Goal: Transaction & Acquisition: Purchase product/service

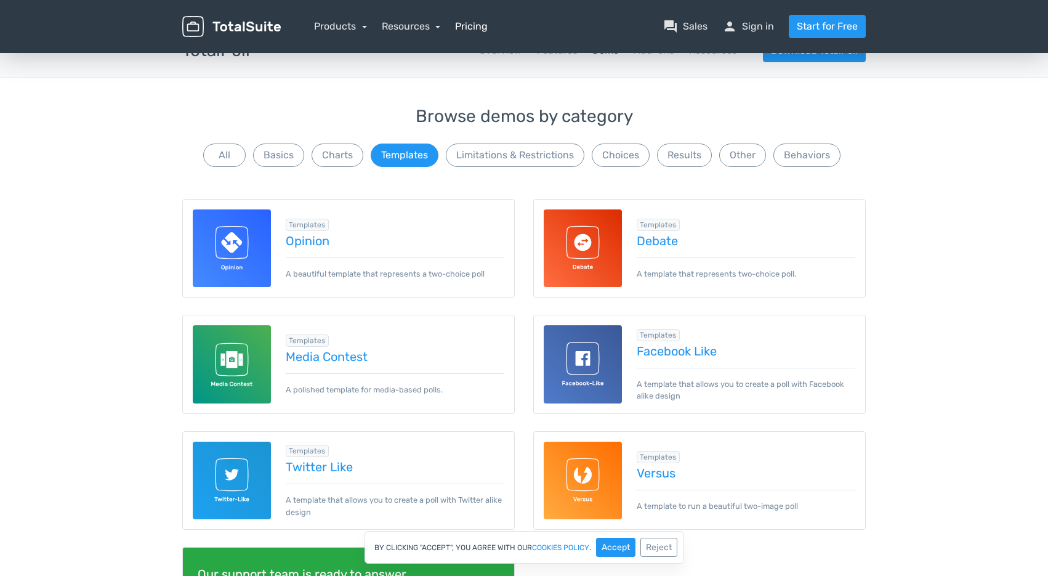
click at [467, 27] on link "Pricing" at bounding box center [471, 26] width 33 height 15
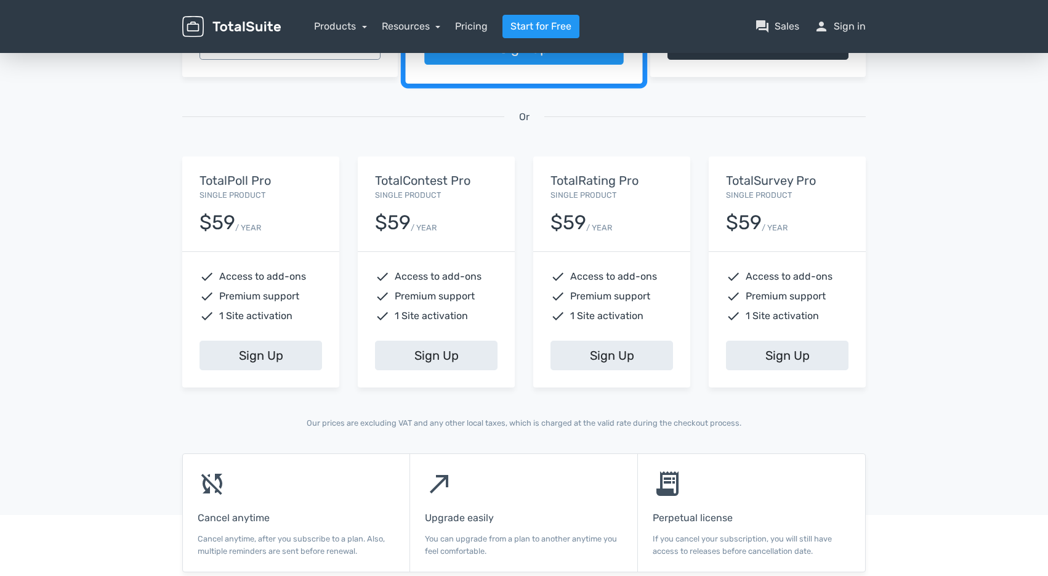
scroll to position [317, 0]
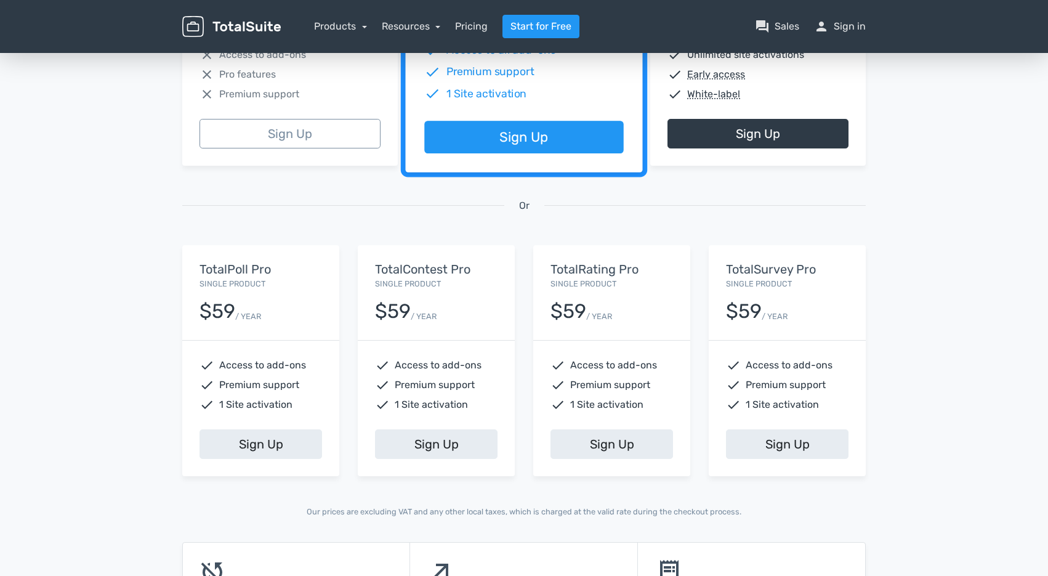
click at [411, 367] on span "Access to add-ons" at bounding box center [438, 365] width 87 height 15
drag, startPoint x: 411, startPoint y: 367, endPoint x: 480, endPoint y: 397, distance: 75.0
click at [480, 397] on div "check Access to add-ons check Premium support check 1 Site activation" at bounding box center [436, 384] width 157 height 89
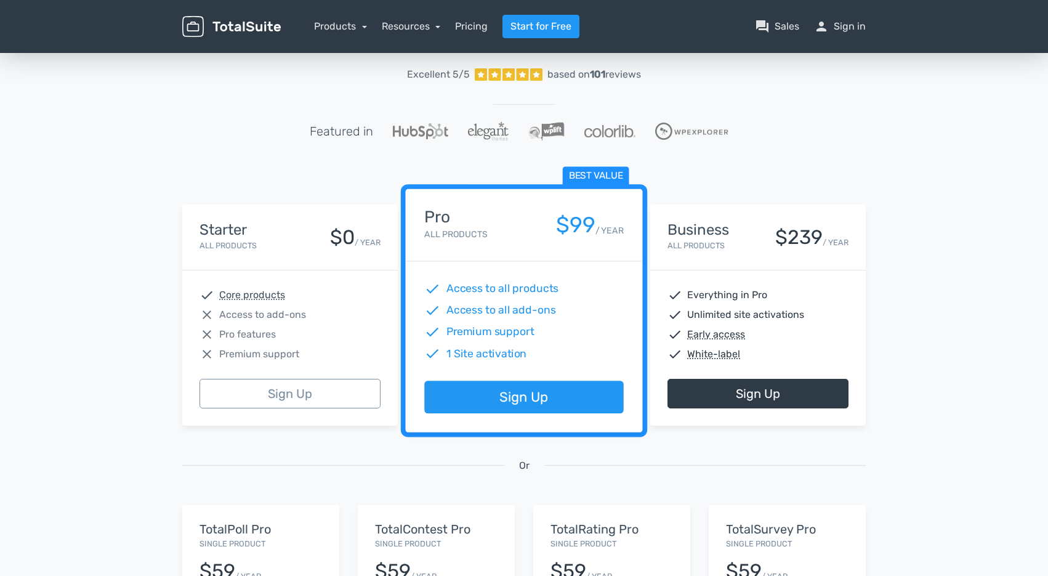
scroll to position [60, 0]
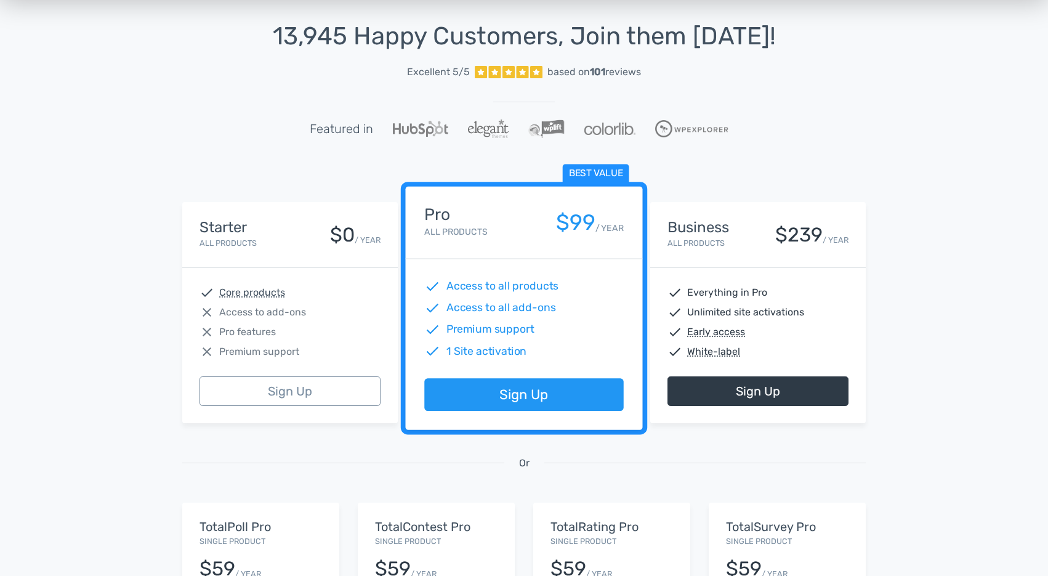
click at [477, 348] on span "1 Site activation" at bounding box center [486, 351] width 81 height 16
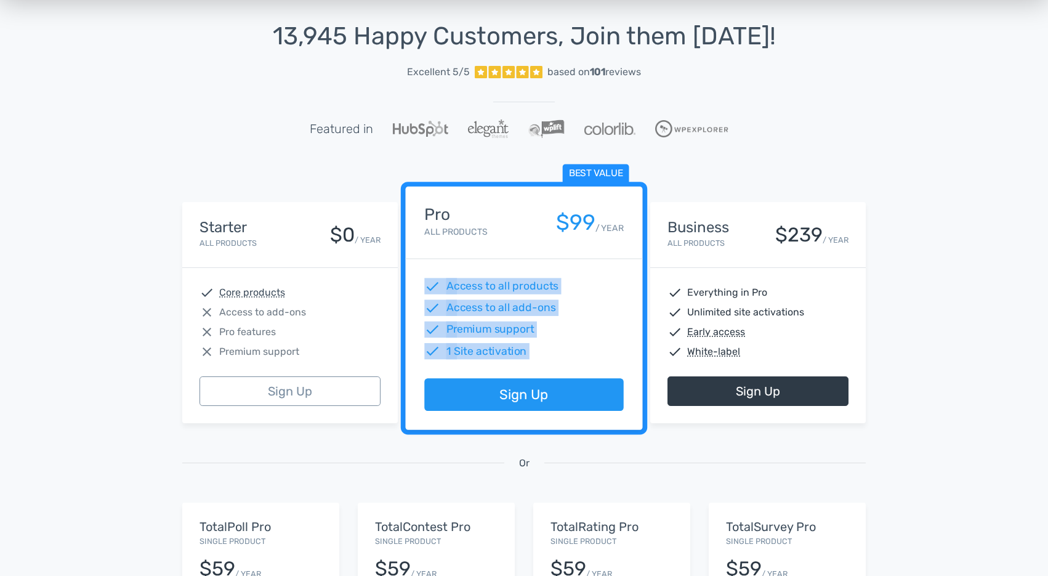
drag, startPoint x: 477, startPoint y: 348, endPoint x: 418, endPoint y: 278, distance: 91.8
click at [418, 278] on div "check Access to all products check Access to all add-ons check Premium support …" at bounding box center [524, 318] width 237 height 119
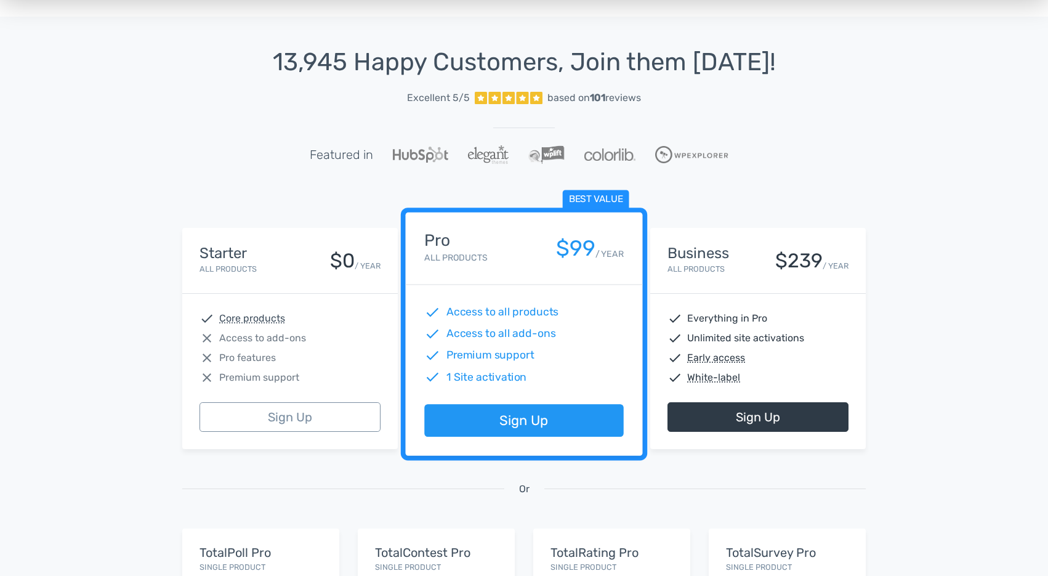
scroll to position [0, 0]
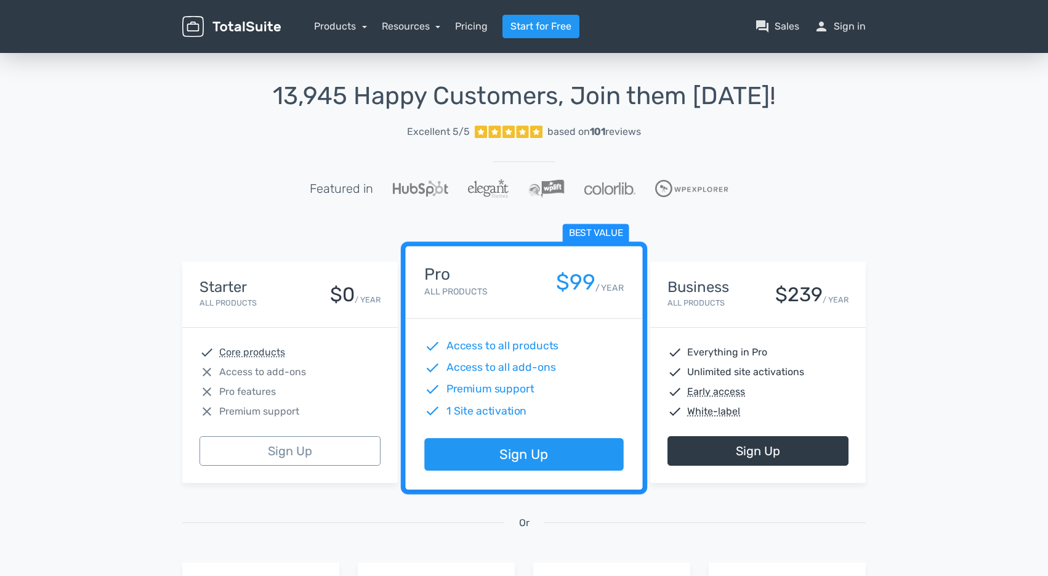
click at [289, 92] on h1 "13,945 Happy Customers, Join them [DATE]!" at bounding box center [523, 96] width 683 height 27
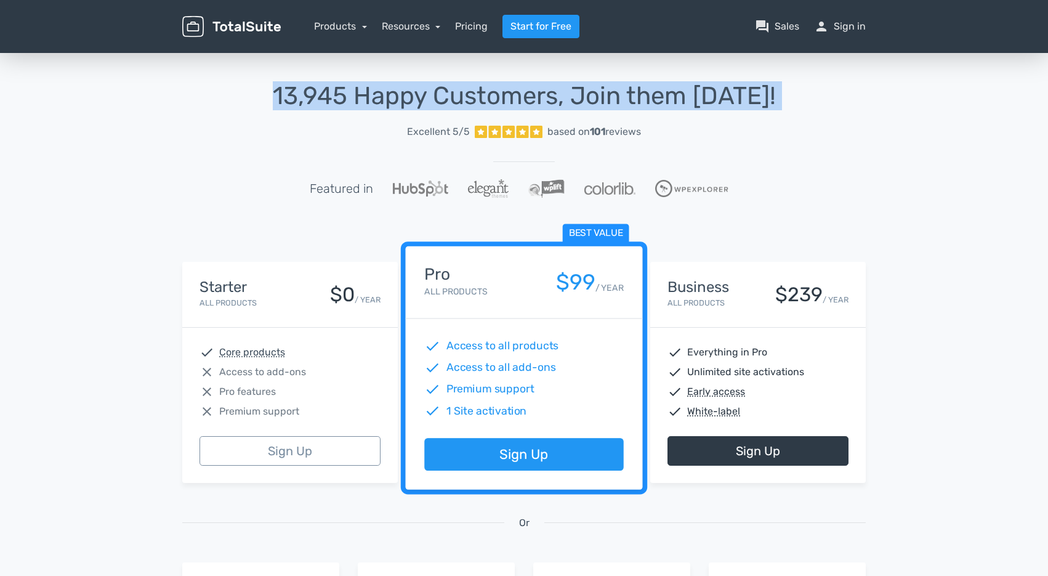
click at [289, 92] on h1 "13,945 Happy Customers, Join them [DATE]!" at bounding box center [523, 96] width 683 height 27
click at [312, 92] on h1 "13,945 Happy Customers, Join them [DATE]!" at bounding box center [523, 96] width 683 height 27
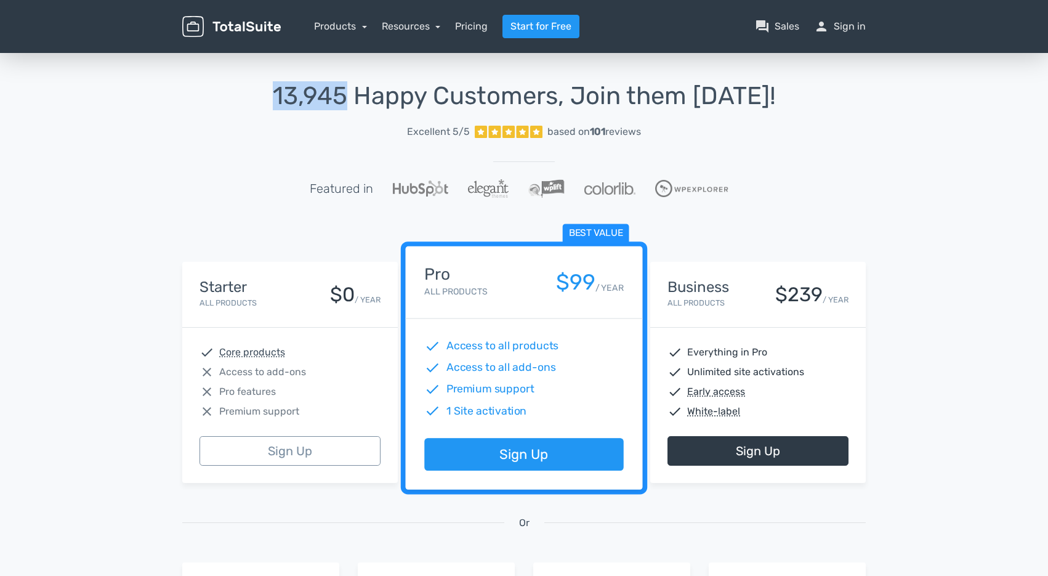
click at [312, 92] on h1 "13,945 Happy Customers, Join them [DATE]!" at bounding box center [523, 96] width 683 height 27
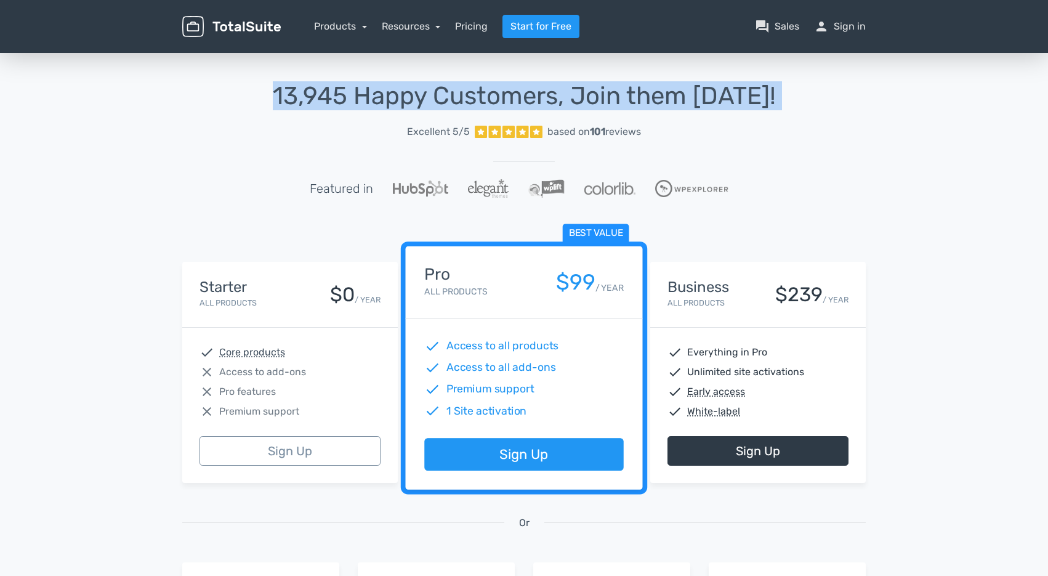
click at [312, 92] on h1 "13,945 Happy Customers, Join them [DATE]!" at bounding box center [523, 96] width 683 height 27
click at [411, 97] on h1 "13,945 Happy Customers, Join them [DATE]!" at bounding box center [523, 96] width 683 height 27
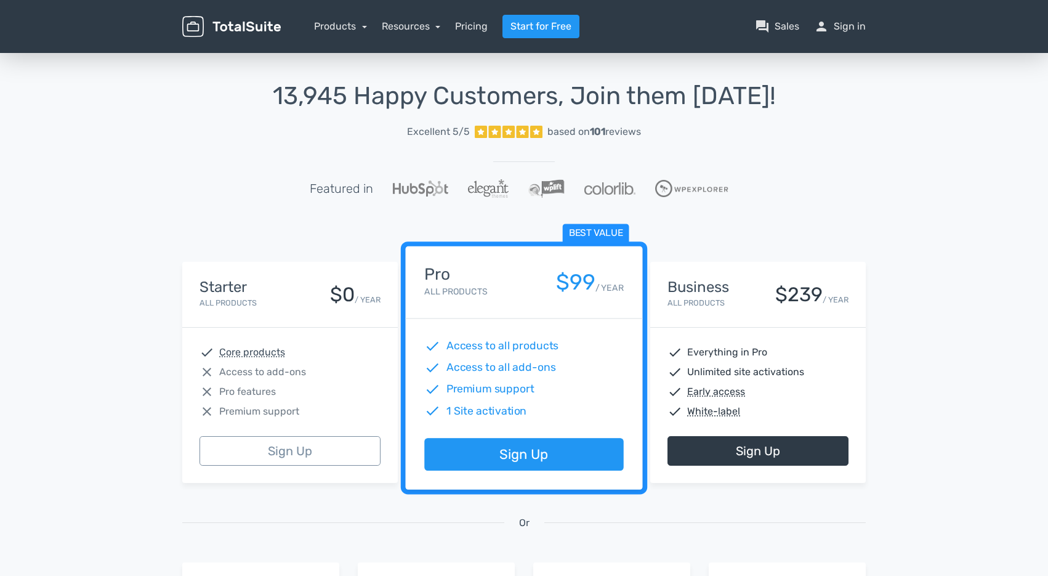
click at [669, 111] on div "13,945 Happy Customers, Join them [DATE]! Excellent 5/5 based on 101 reviews Fe…" at bounding box center [523, 155] width 683 height 145
click at [671, 106] on h1 "13,945 Happy Customers, Join them [DATE]!" at bounding box center [523, 96] width 683 height 27
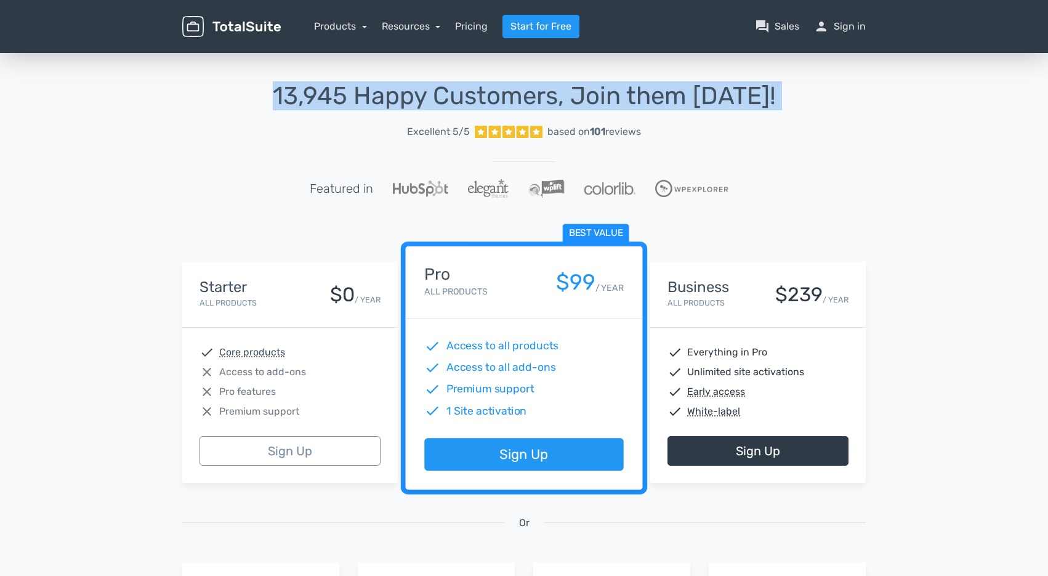
click at [671, 106] on h1 "13,945 Happy Customers, Join them [DATE]!" at bounding box center [523, 96] width 683 height 27
